Goal: Check status

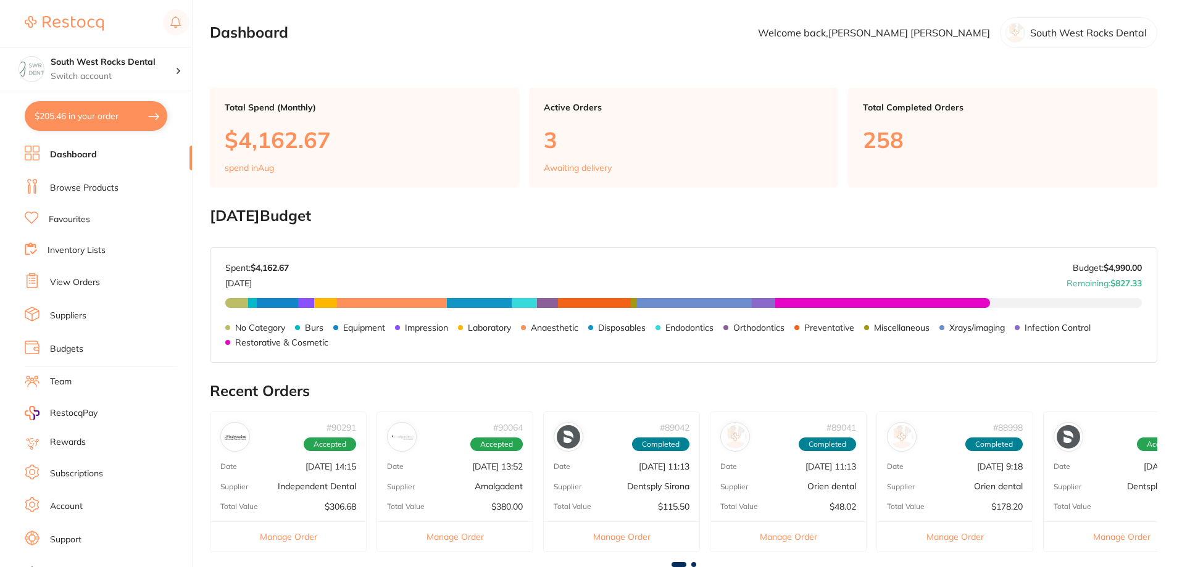
click at [90, 116] on button "$205.46 in your order" at bounding box center [96, 116] width 143 height 30
checkbox input "true"
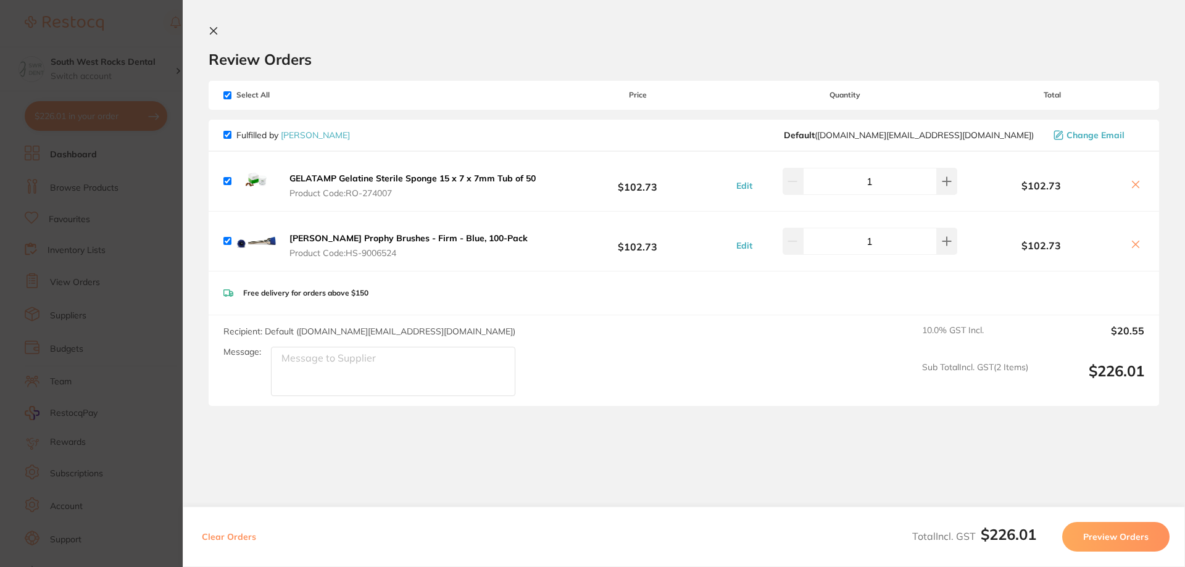
click at [213, 36] on button at bounding box center [216, 32] width 15 height 12
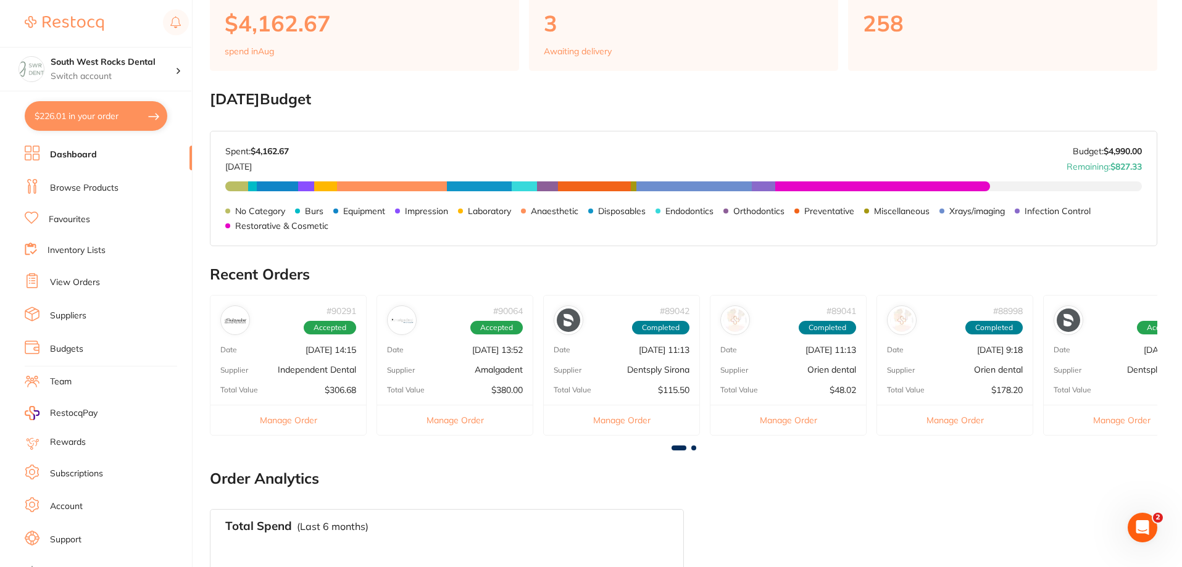
scroll to position [131, 0]
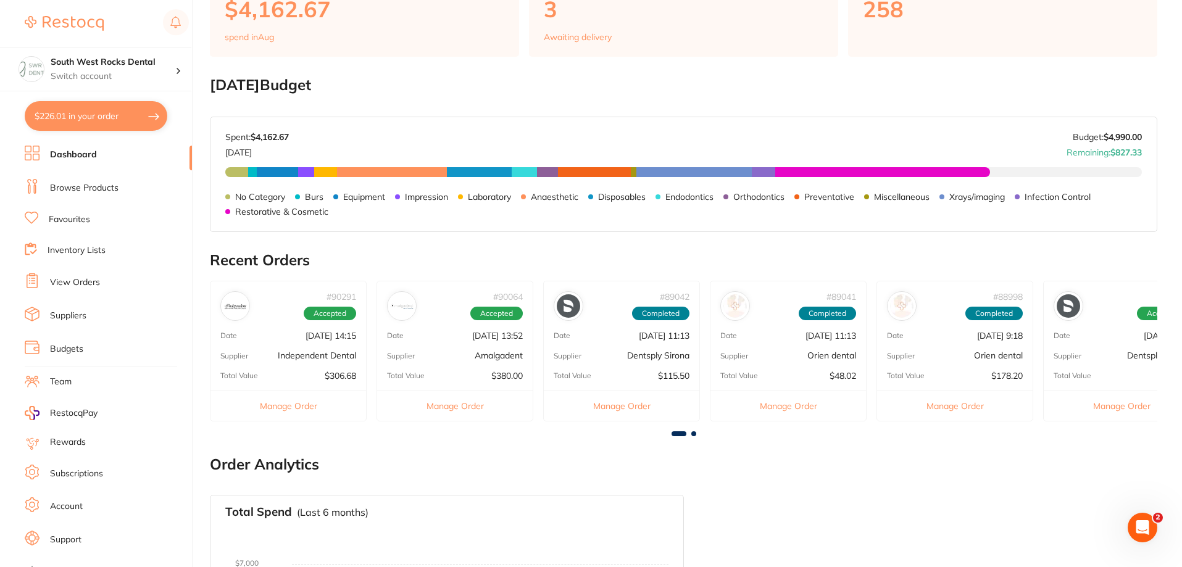
click at [320, 360] on p "Independent Dental" at bounding box center [317, 356] width 78 height 10
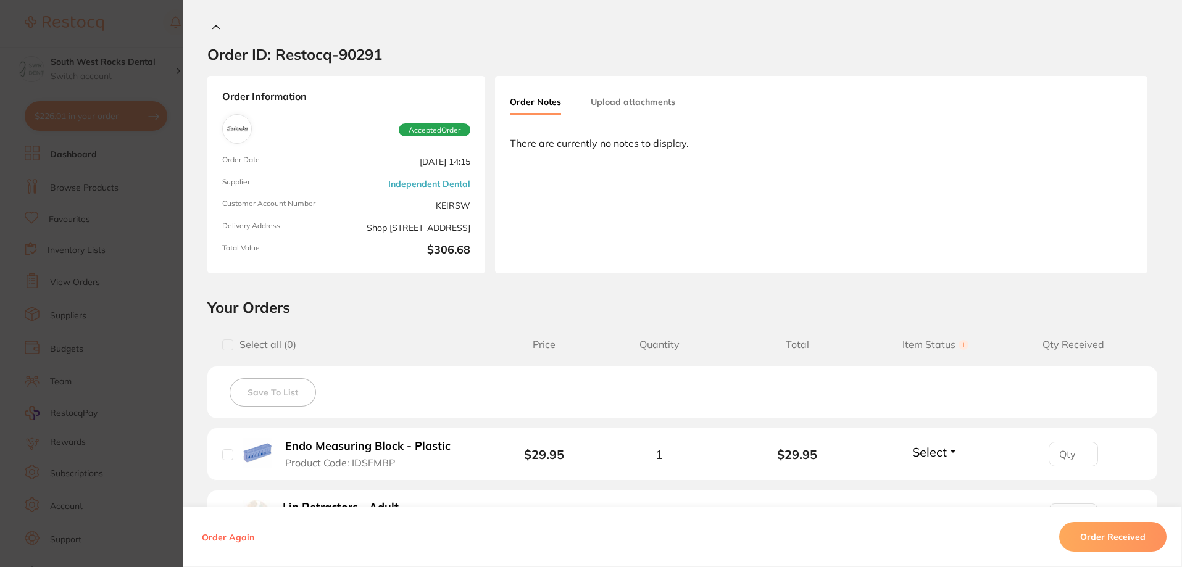
scroll to position [0, 0]
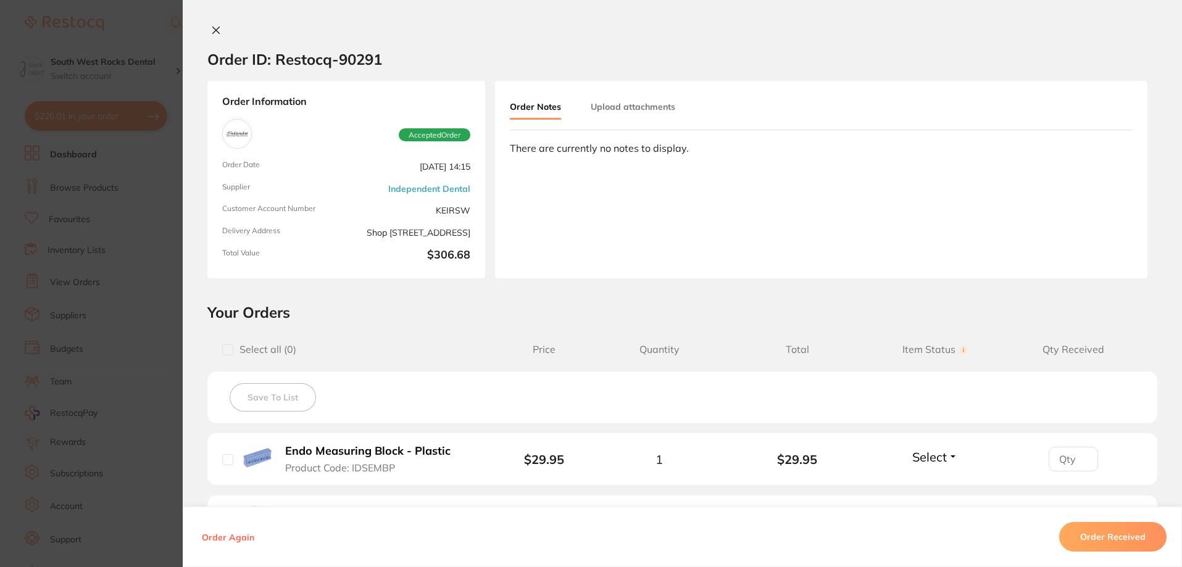
click at [211, 33] on icon at bounding box center [216, 30] width 10 height 10
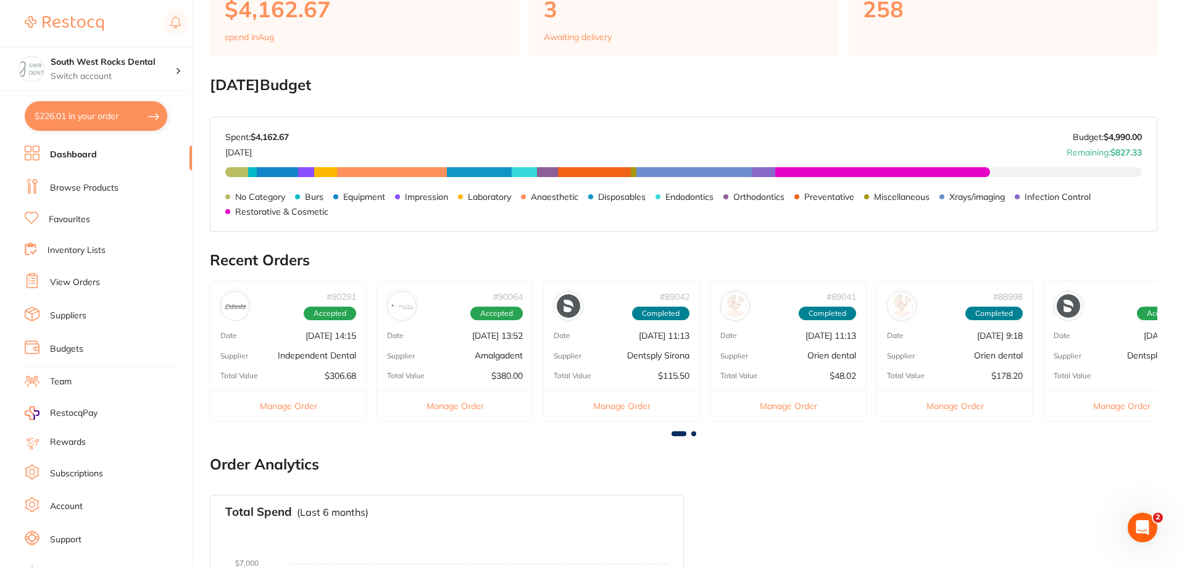
click at [473, 342] on div "# 90064 Accepted Date [DATE] 13:52 Supplier Amalgadent Total Value $380.00 Mana…" at bounding box center [454, 351] width 157 height 140
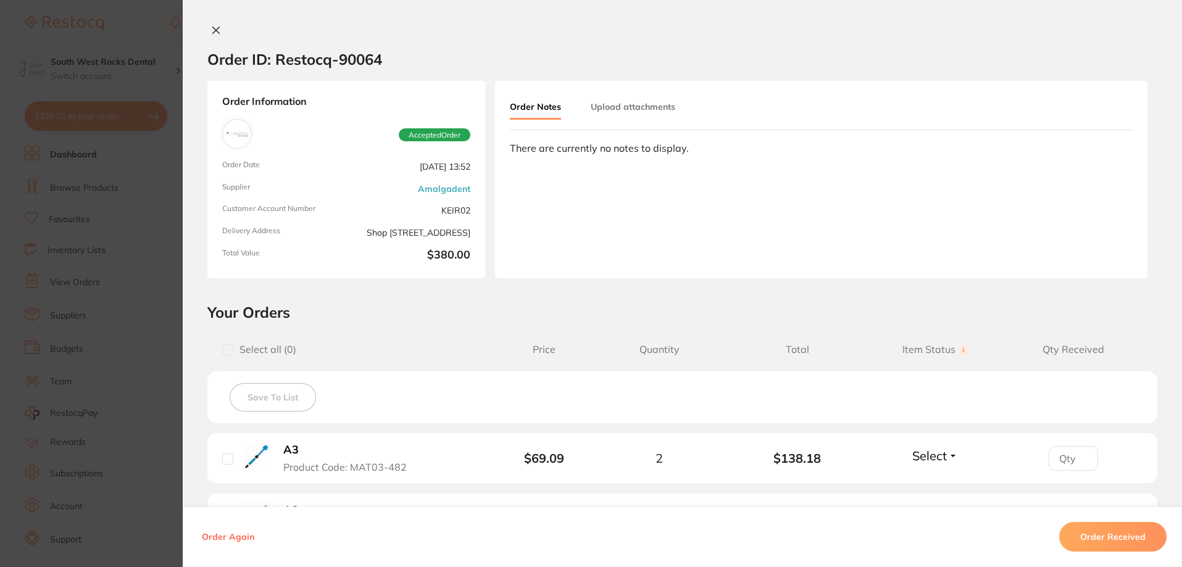
click at [211, 30] on icon at bounding box center [216, 30] width 10 height 10
